Goal: Transaction & Acquisition: Book appointment/travel/reservation

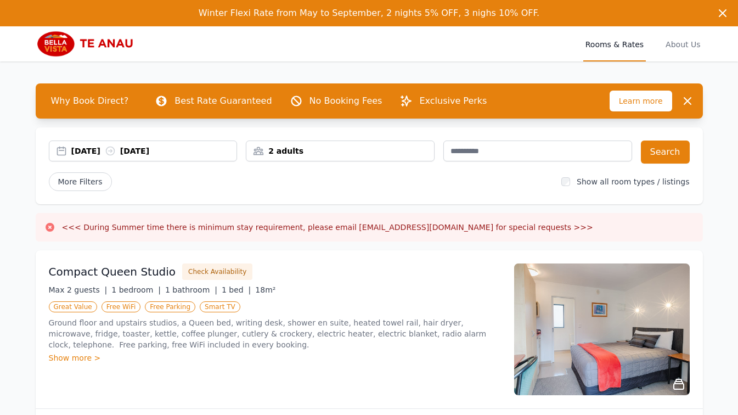
click at [86, 150] on div "[DATE] [DATE]" at bounding box center [154, 150] width 166 height 11
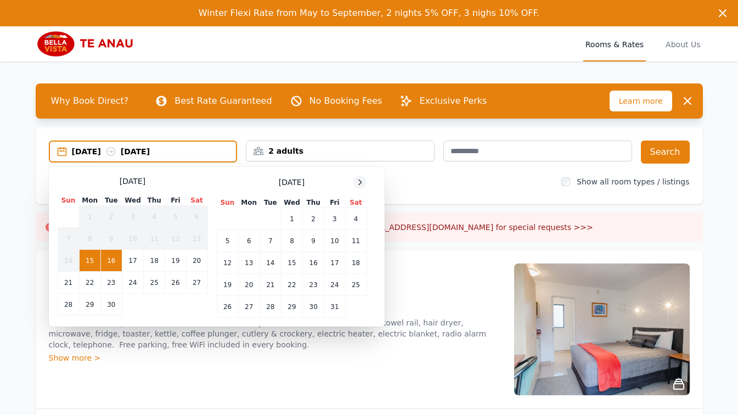
click at [366, 181] on div at bounding box center [359, 182] width 13 height 13
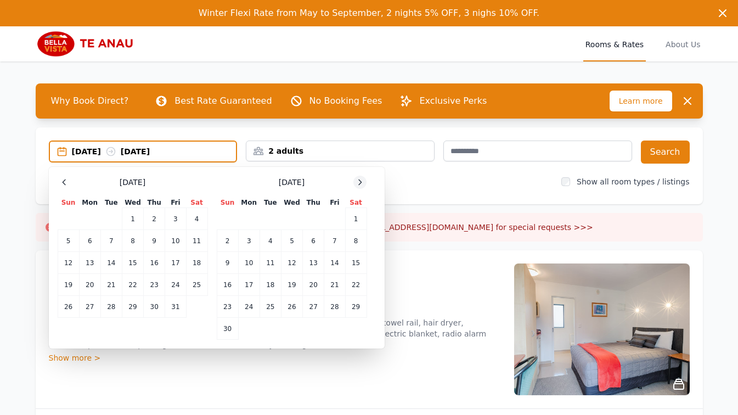
click at [366, 181] on div at bounding box center [359, 182] width 13 height 13
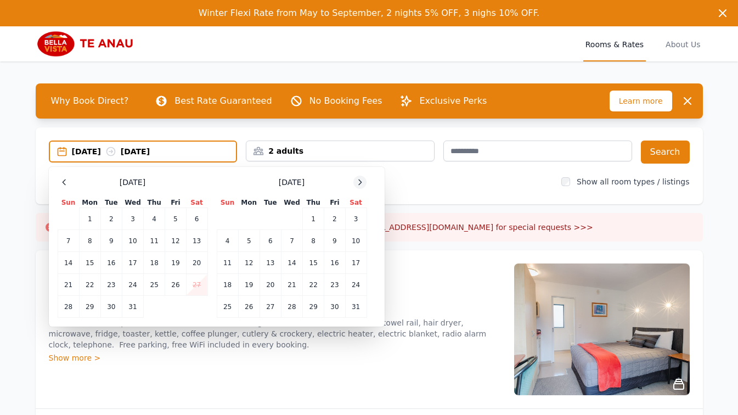
click at [366, 181] on div at bounding box center [359, 182] width 13 height 13
click at [356, 241] on td "14" at bounding box center [355, 241] width 21 height 22
click at [233, 262] on td "15" at bounding box center [227, 263] width 21 height 22
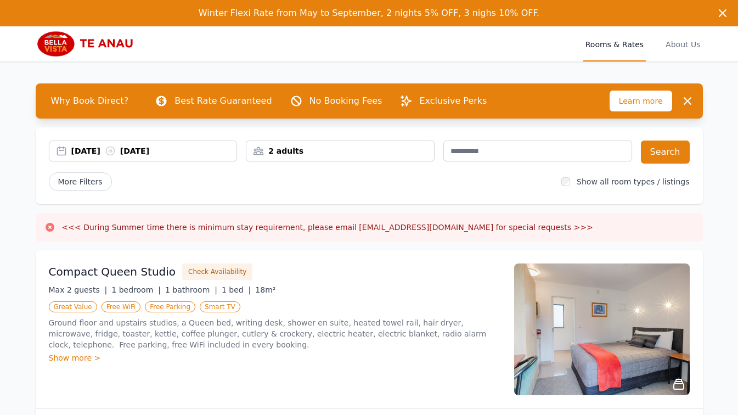
click at [327, 156] on div "2 adults" at bounding box center [340, 150] width 188 height 11
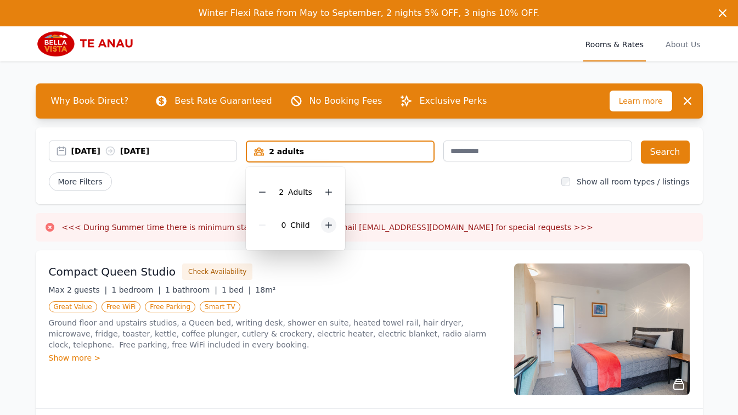
click at [327, 222] on icon at bounding box center [328, 225] width 9 height 9
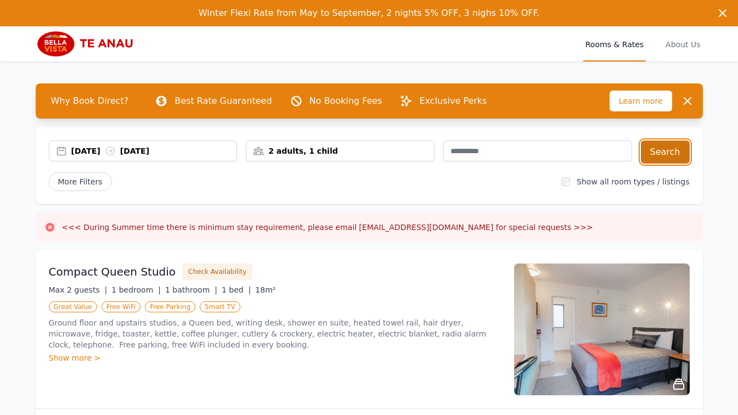
click at [666, 149] on button "Search" at bounding box center [665, 151] width 49 height 23
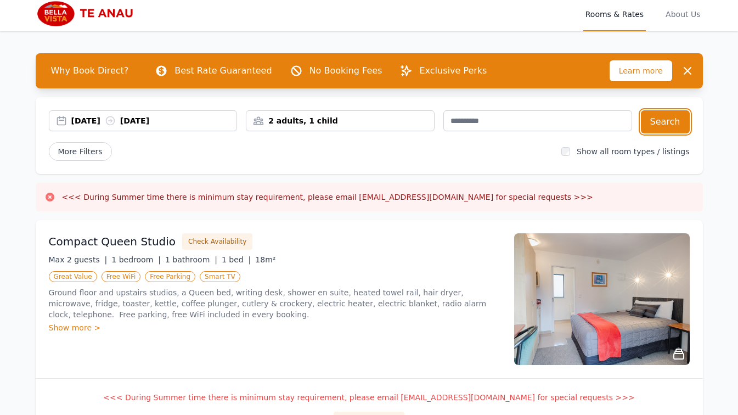
scroll to position [11, 0]
